Goal: Task Accomplishment & Management: Use online tool/utility

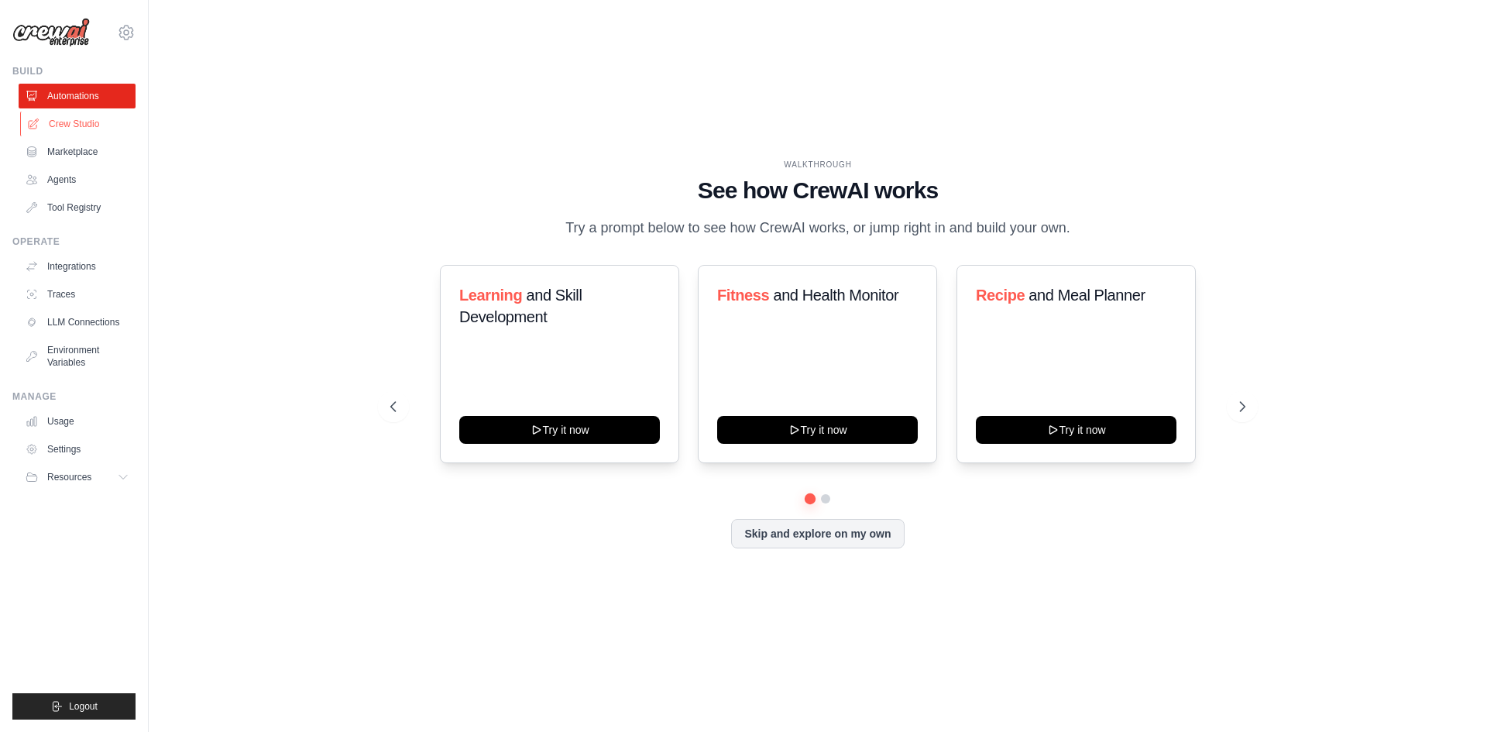
click at [86, 113] on link "Crew Studio" at bounding box center [78, 124] width 117 height 25
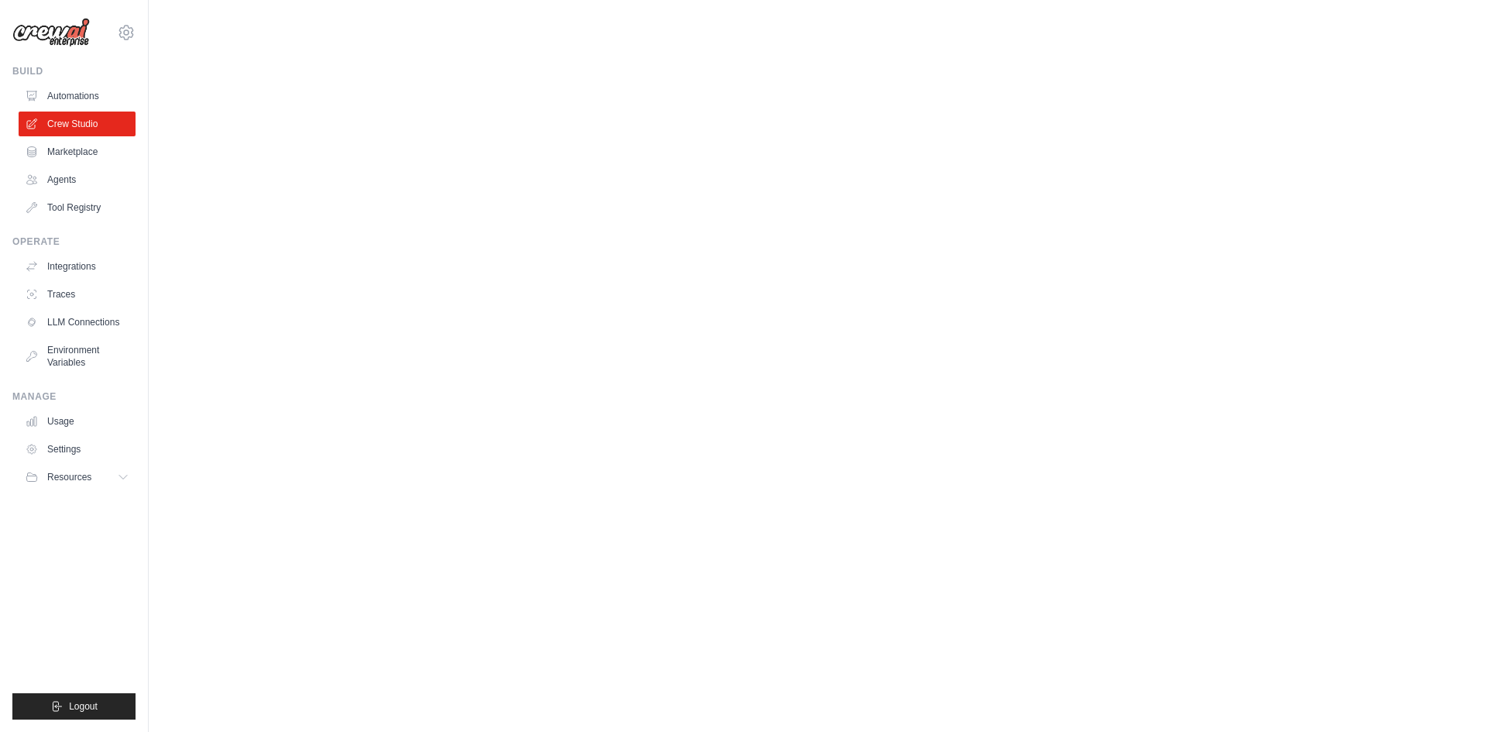
click at [344, 653] on body "[EMAIL_ADDRESS][DOMAIN_NAME] Settings Build Automations Crew Studio" at bounding box center [743, 366] width 1487 height 732
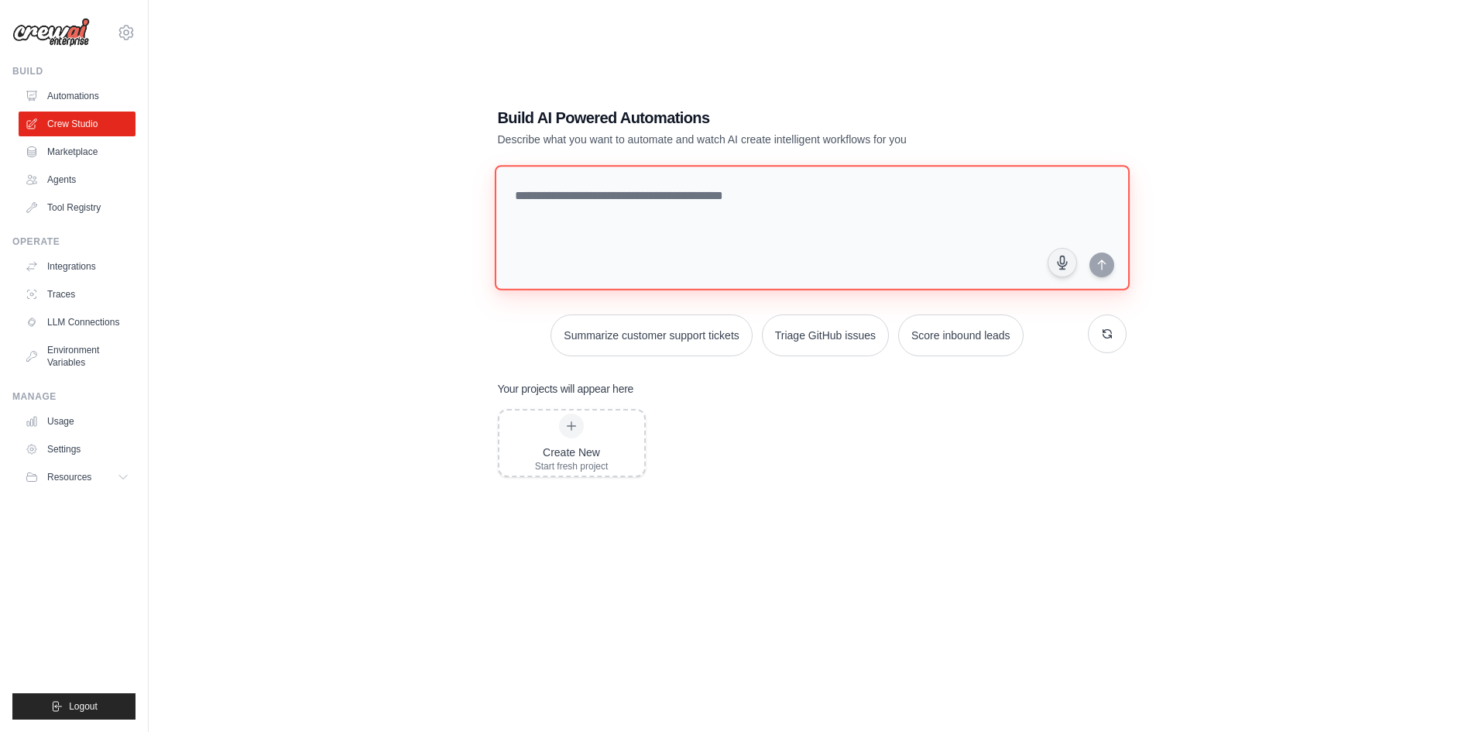
click at [728, 204] on textarea at bounding box center [811, 227] width 635 height 125
click at [1103, 186] on textarea at bounding box center [811, 227] width 635 height 125
click at [1120, 452] on div "Create New Start fresh project" at bounding box center [812, 533] width 629 height 248
click at [91, 173] on link "Agents" at bounding box center [78, 179] width 117 height 25
